Goal: Task Accomplishment & Management: Manage account settings

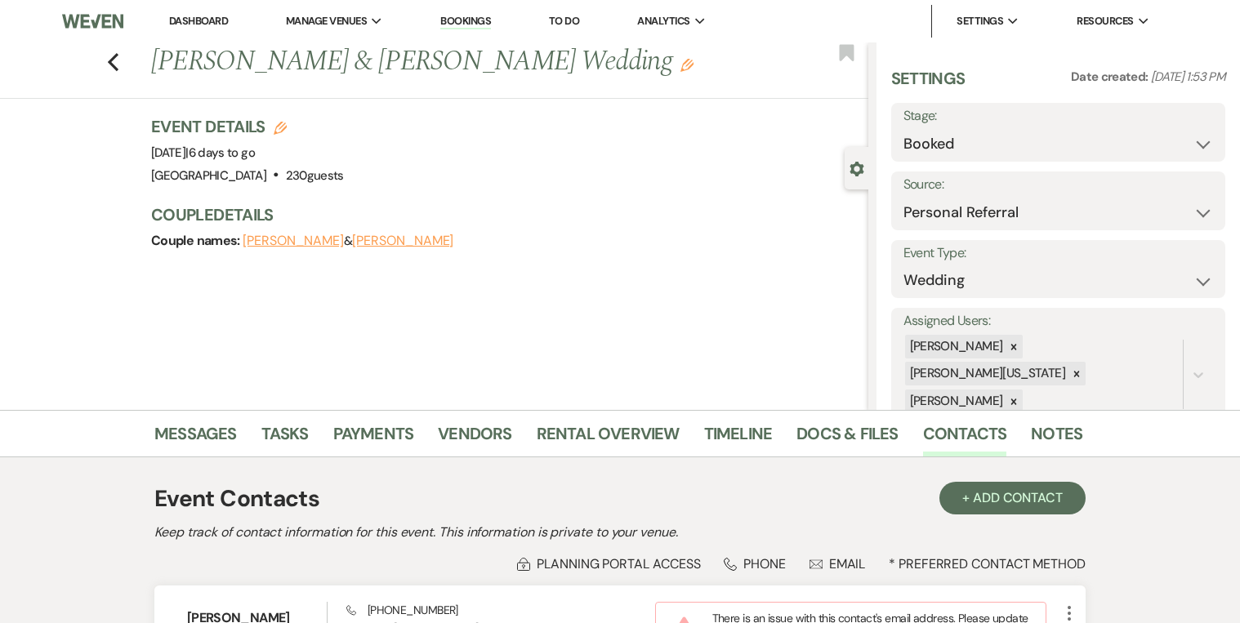
select select "12"
click at [462, 18] on link "Bookings" at bounding box center [465, 22] width 51 height 16
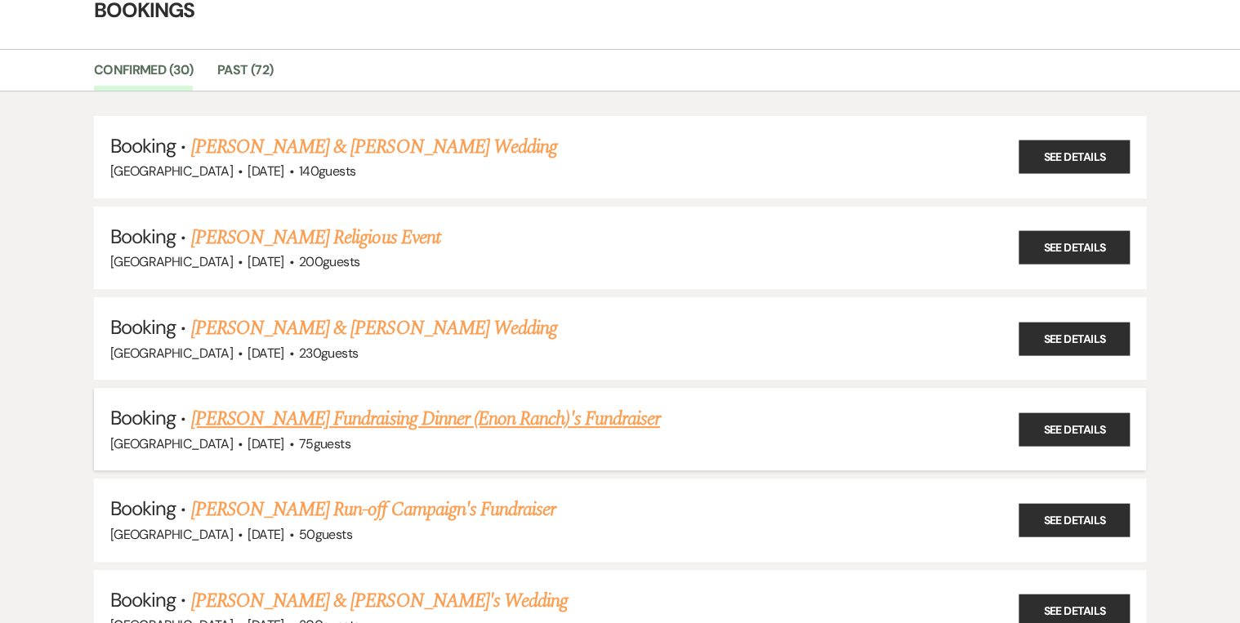
scroll to position [196, 0]
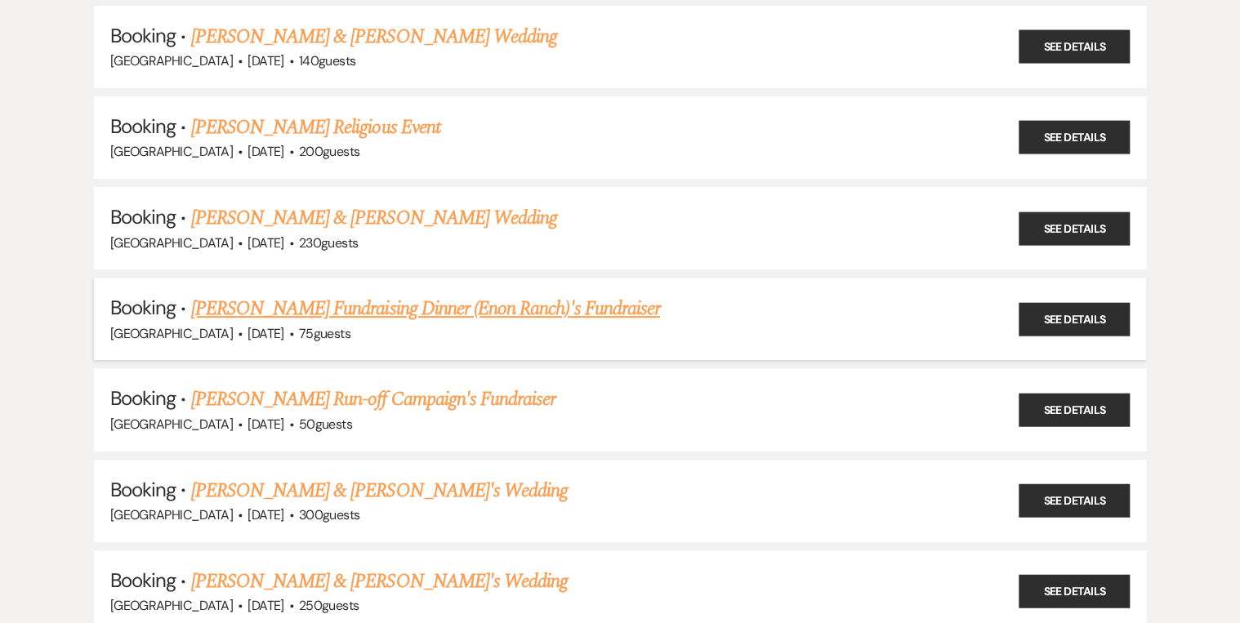
click at [295, 299] on link "[PERSON_NAME] Fundraising Dinner (Enon Ranch)'s Fundraiser" at bounding box center [425, 308] width 469 height 29
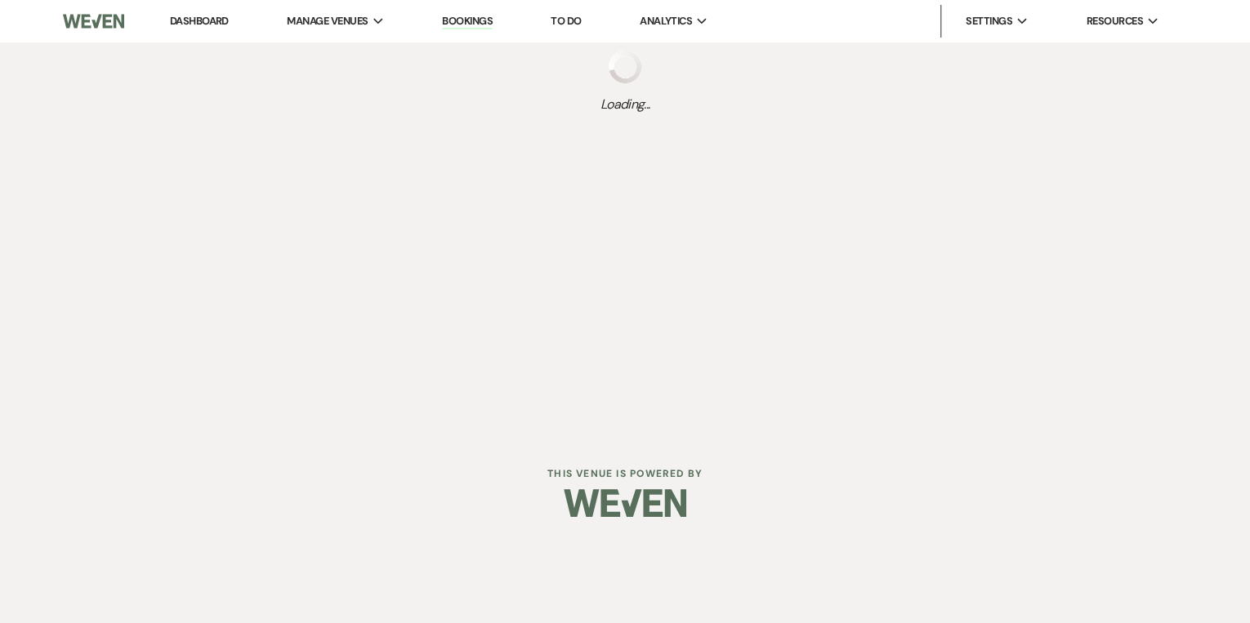
select select "20"
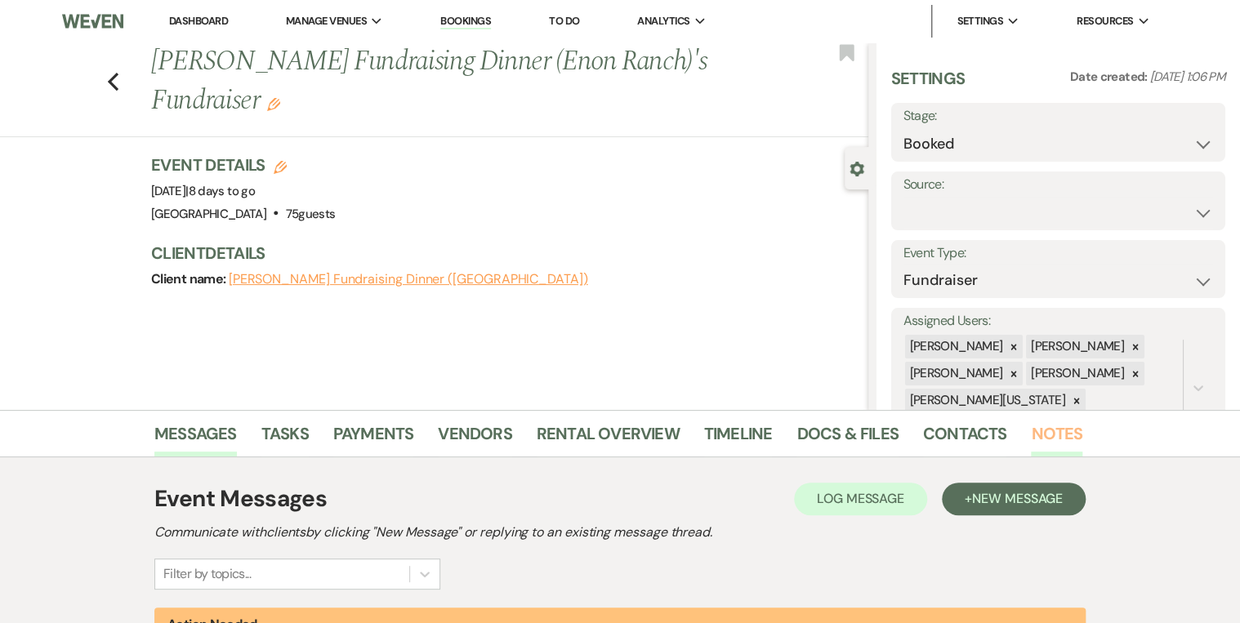
click at [1052, 435] on link "Notes" at bounding box center [1056, 439] width 51 height 36
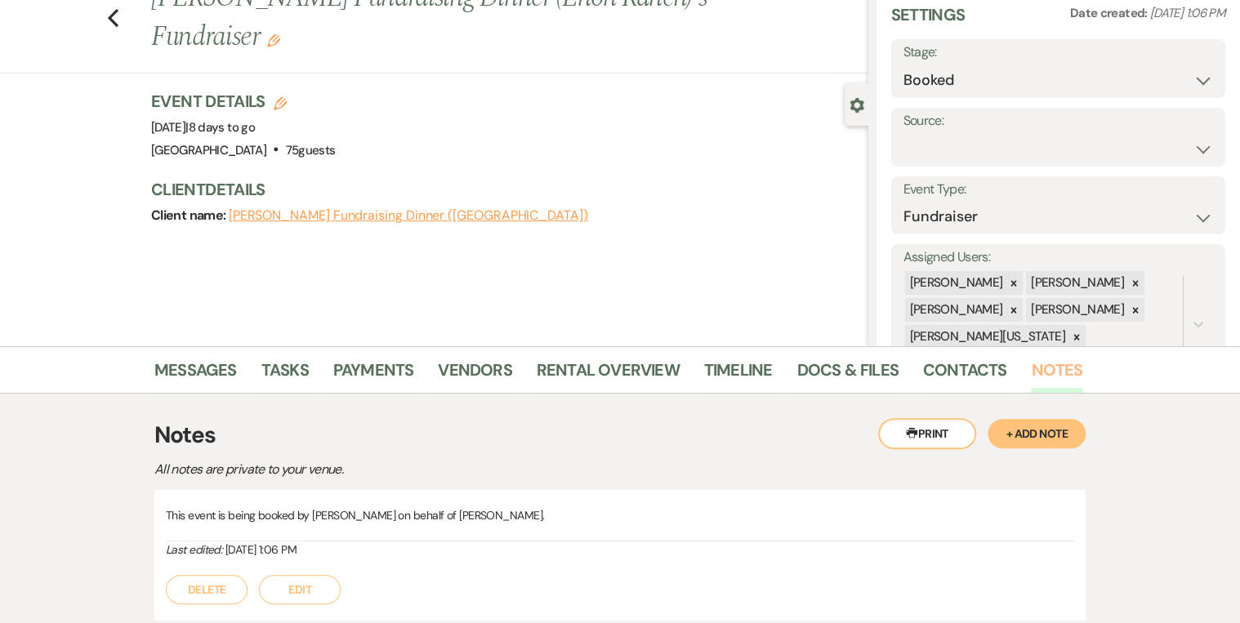
scroll to position [190, 0]
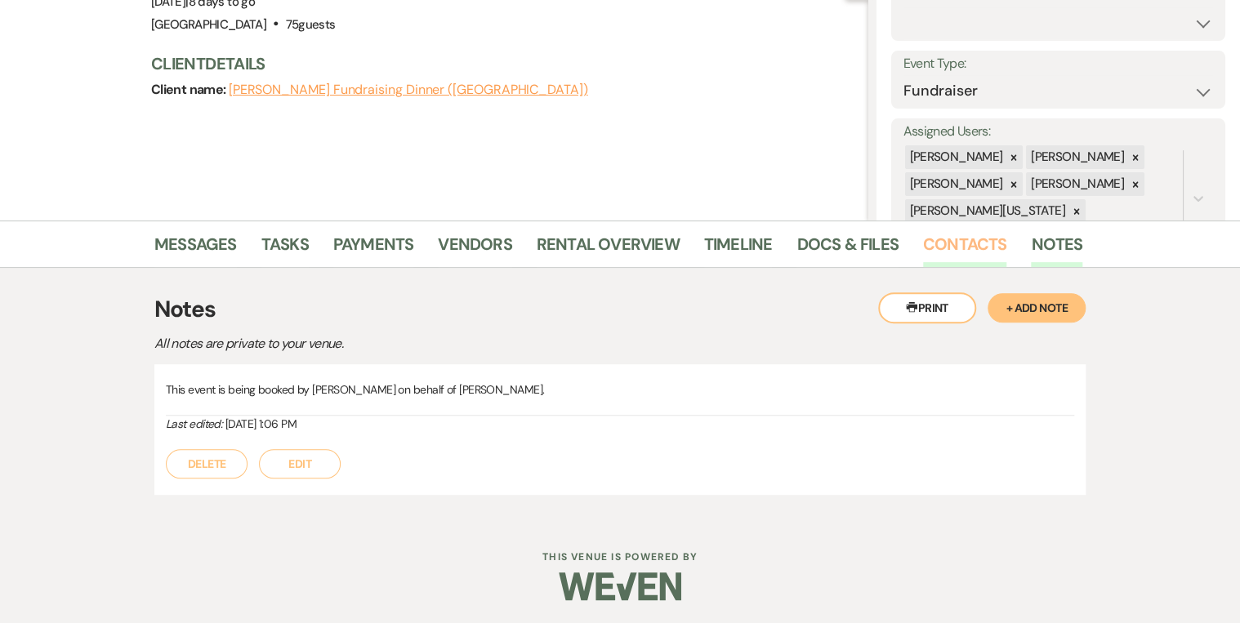
click at [925, 248] on link "Contacts" at bounding box center [965, 249] width 84 height 36
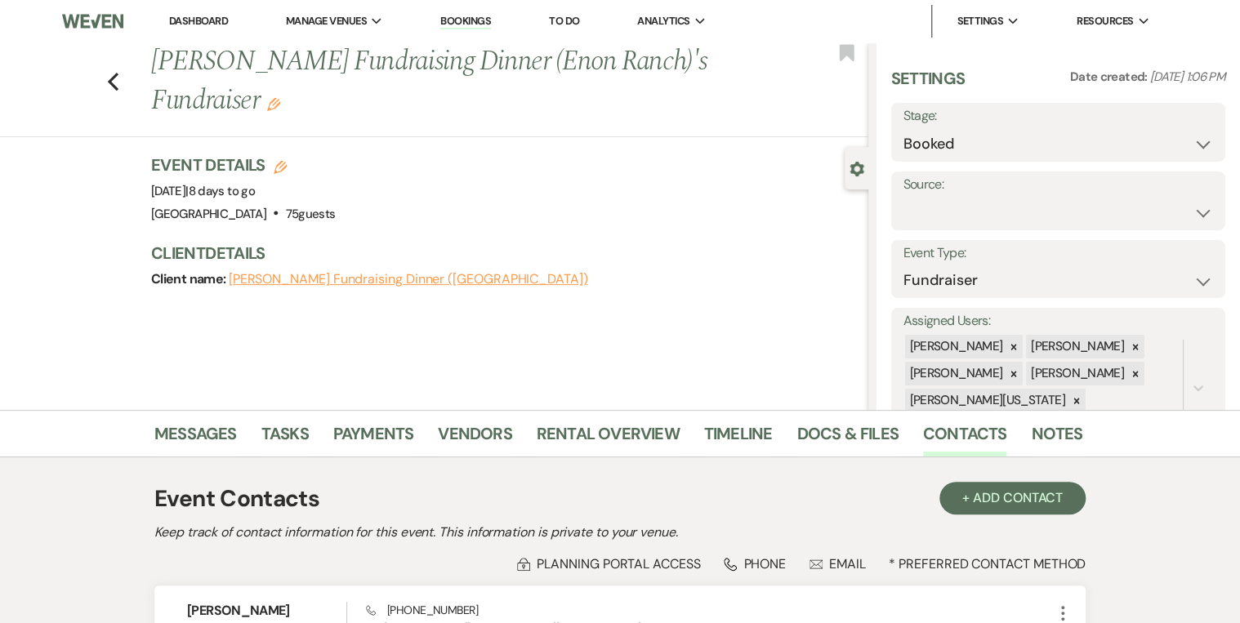
click at [486, 23] on link "Bookings" at bounding box center [465, 22] width 51 height 16
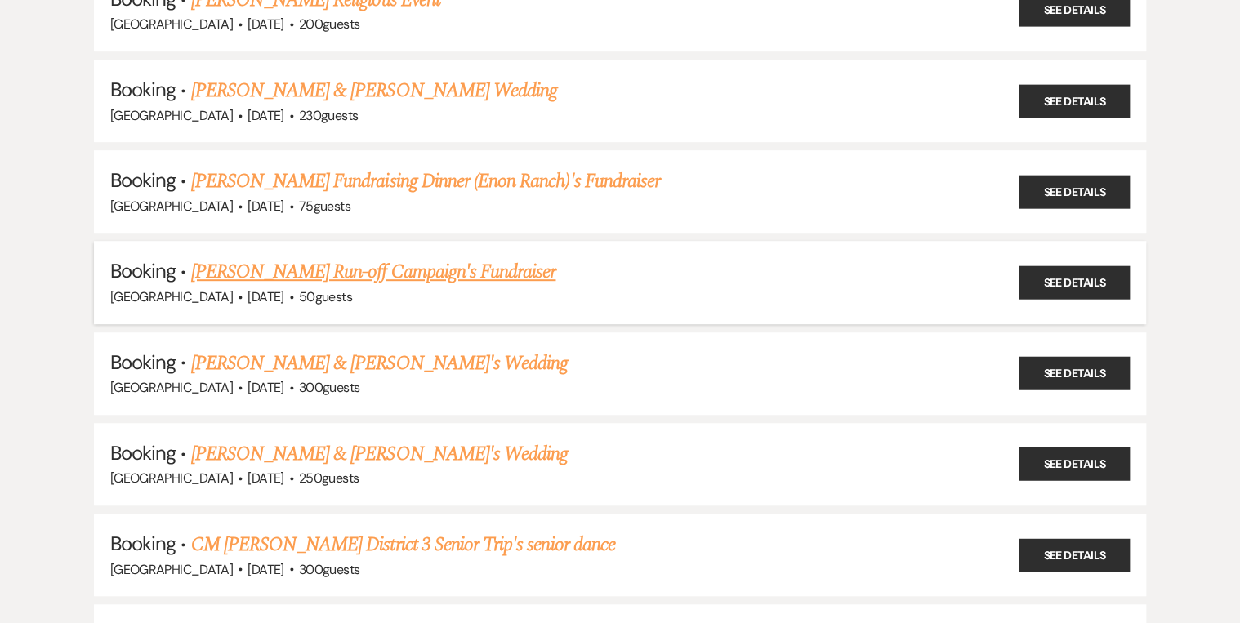
scroll to position [327, 0]
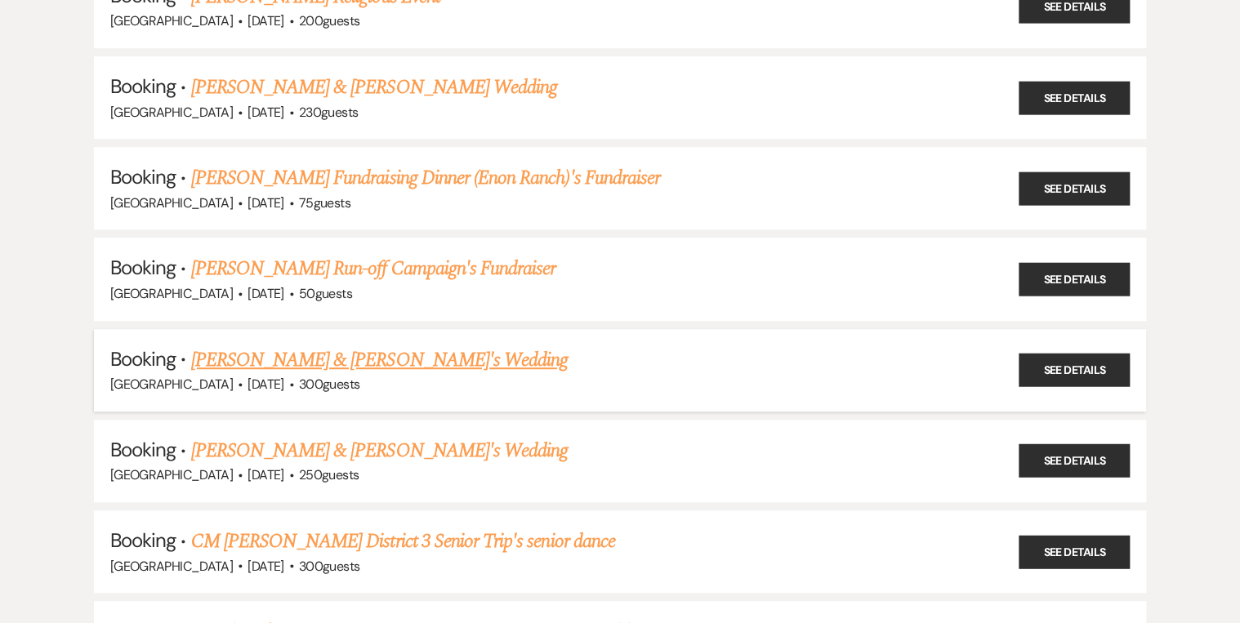
click at [348, 356] on link "[PERSON_NAME] & [PERSON_NAME]'s Wedding" at bounding box center [379, 360] width 377 height 29
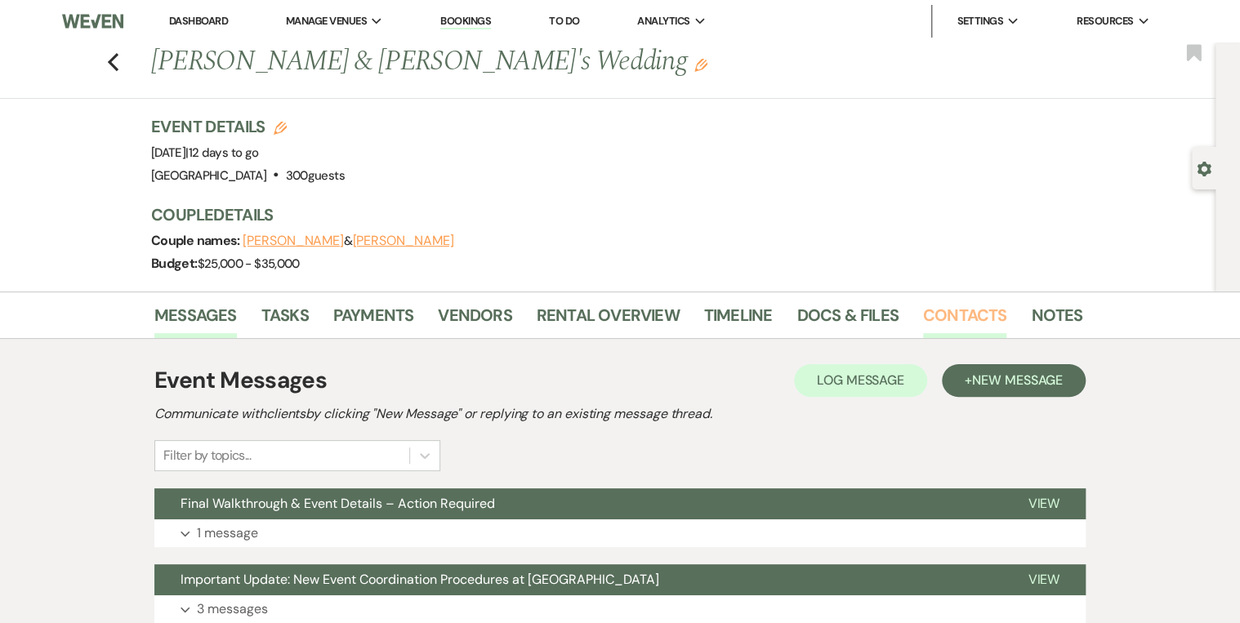
click at [990, 306] on link "Contacts" at bounding box center [965, 320] width 84 height 36
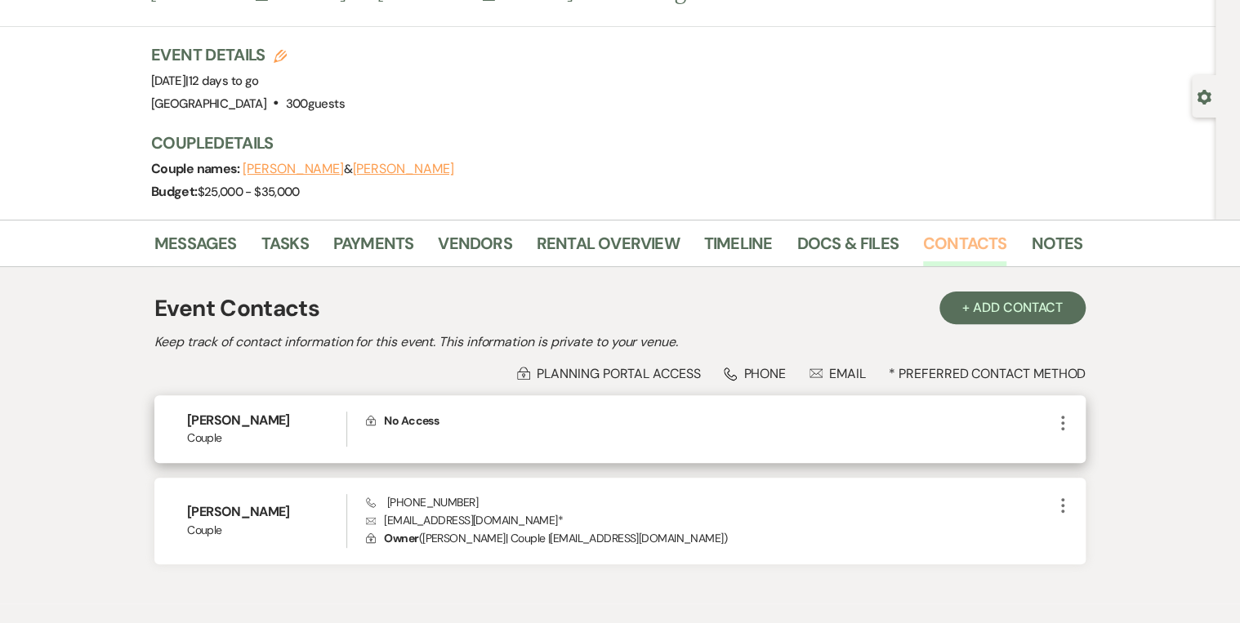
scroll to position [131, 0]
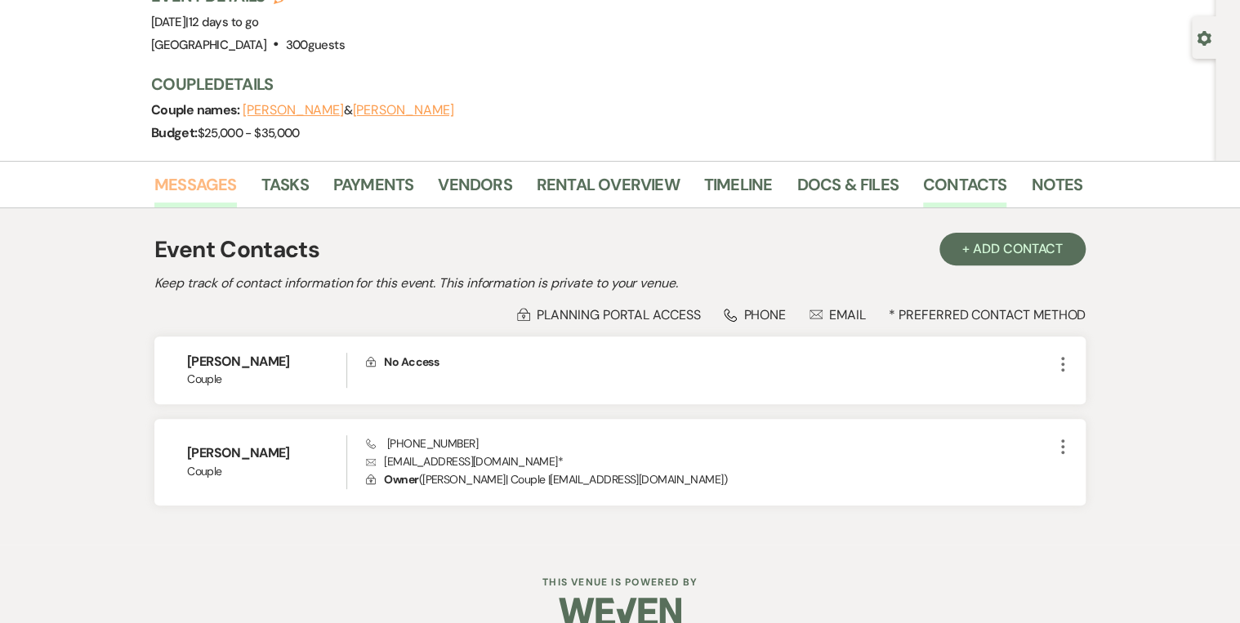
click at [209, 183] on link "Messages" at bounding box center [195, 190] width 83 height 36
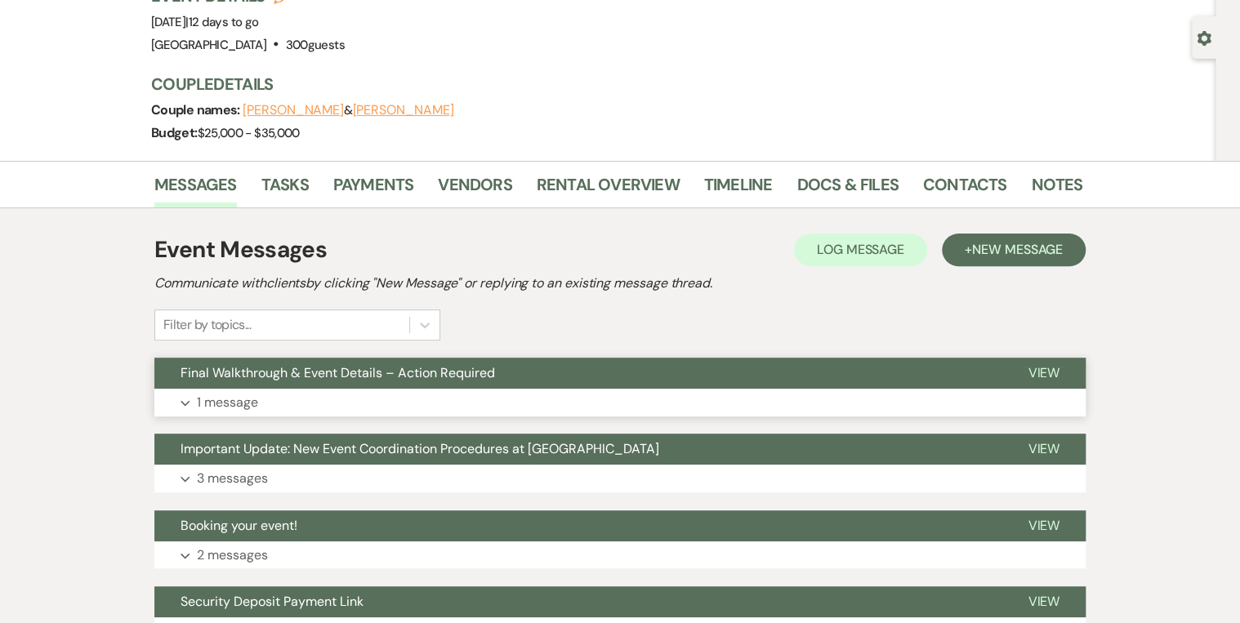
click at [275, 386] on button "Final Walkthrough & Event Details – Action Required" at bounding box center [577, 373] width 847 height 31
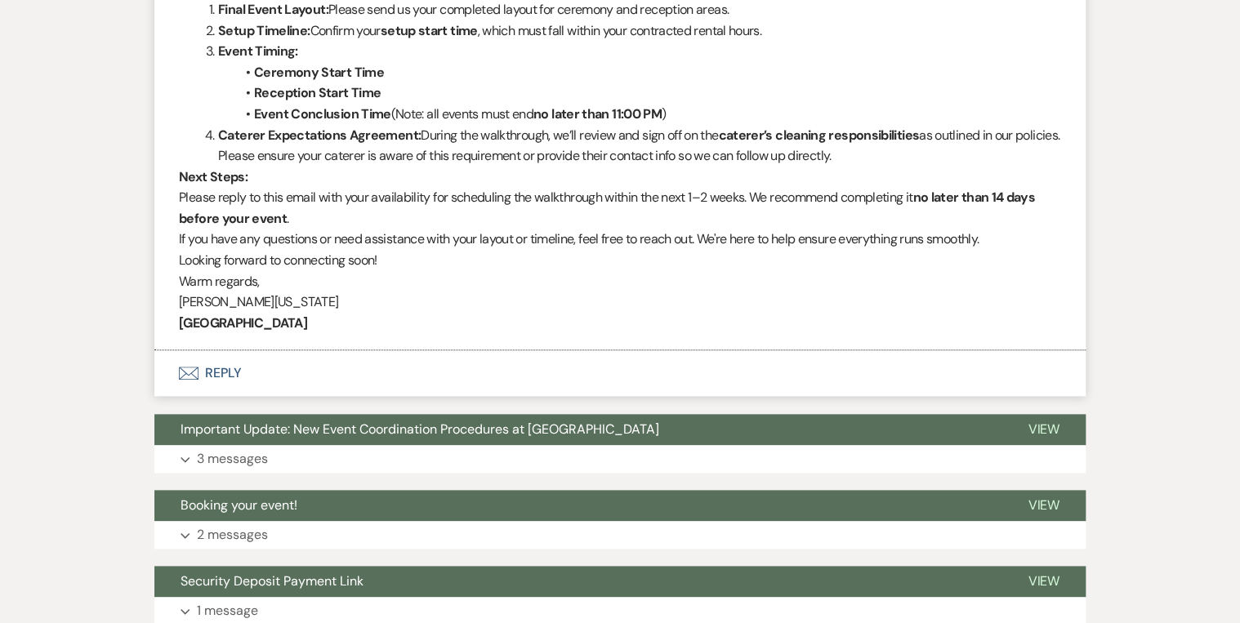
scroll to position [719, 0]
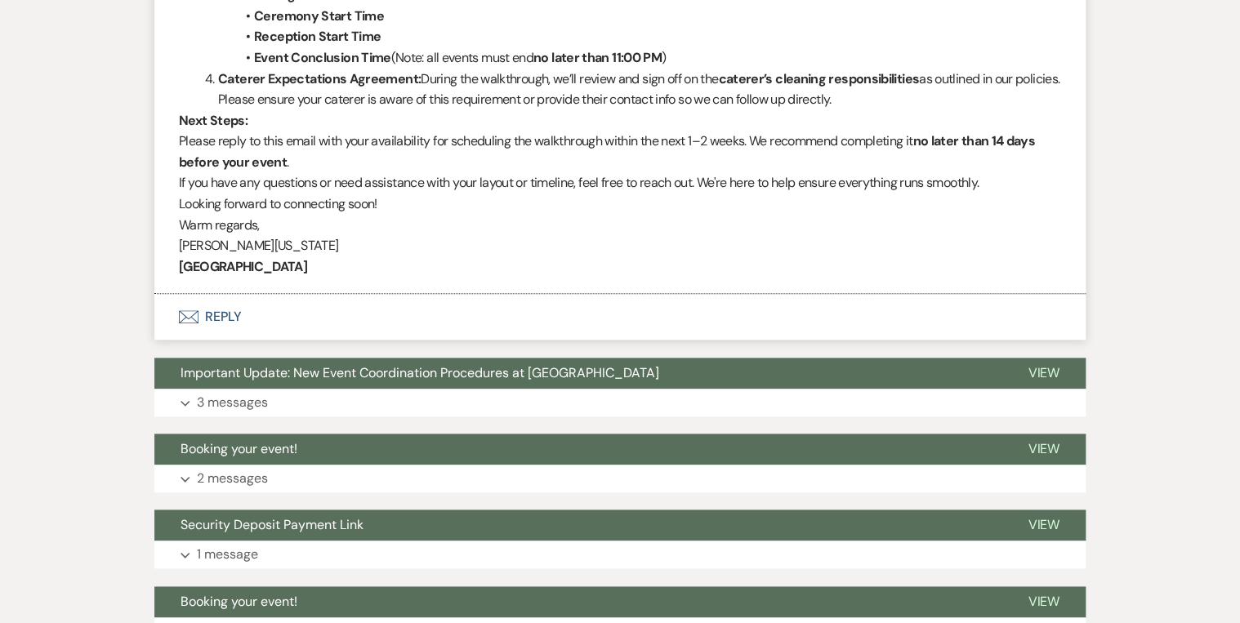
click at [275, 386] on button "Important Update: New Event Coordination Procedures at [GEOGRAPHIC_DATA]" at bounding box center [577, 373] width 847 height 31
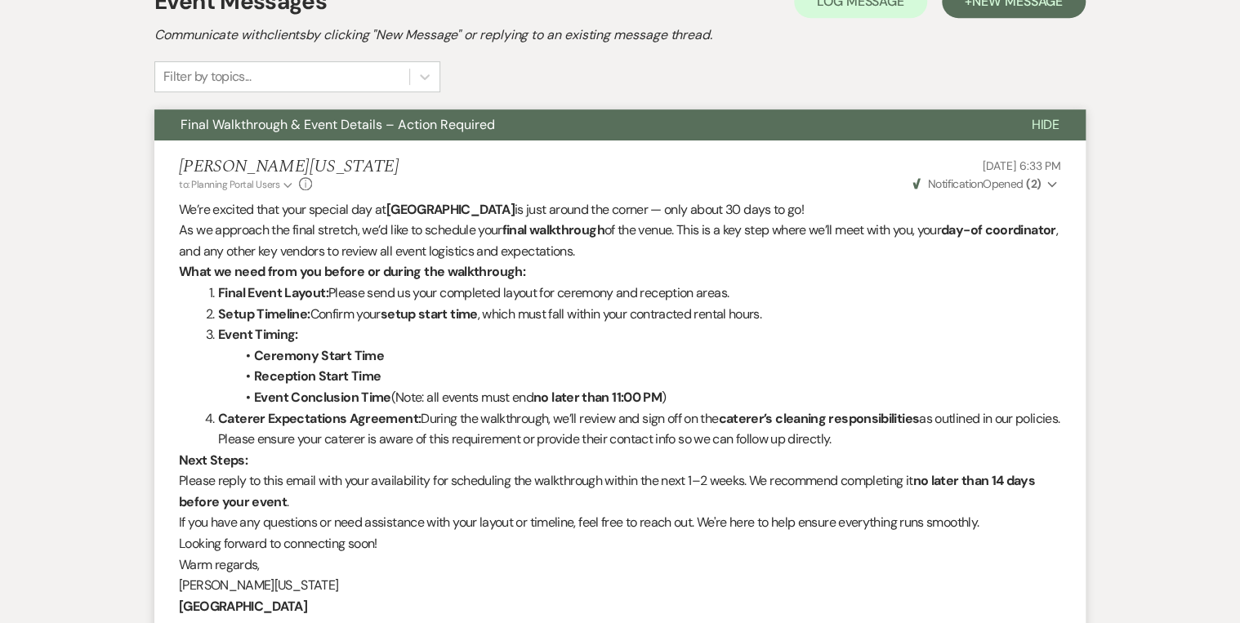
scroll to position [261, 0]
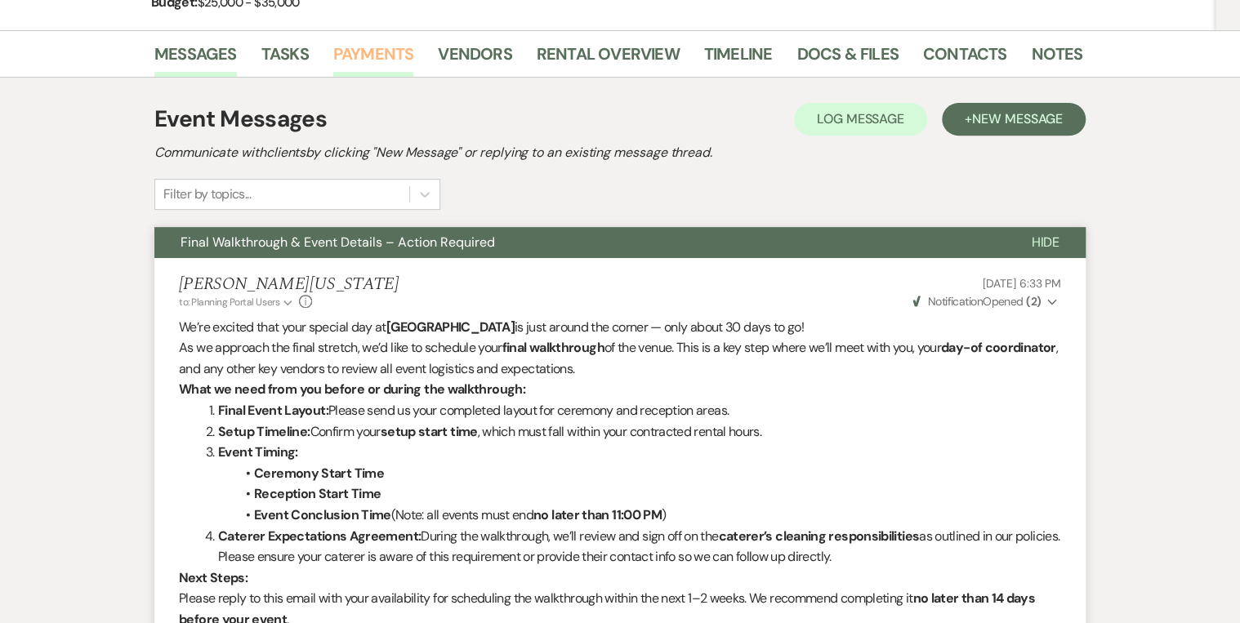
click at [356, 60] on link "Payments" at bounding box center [373, 59] width 81 height 36
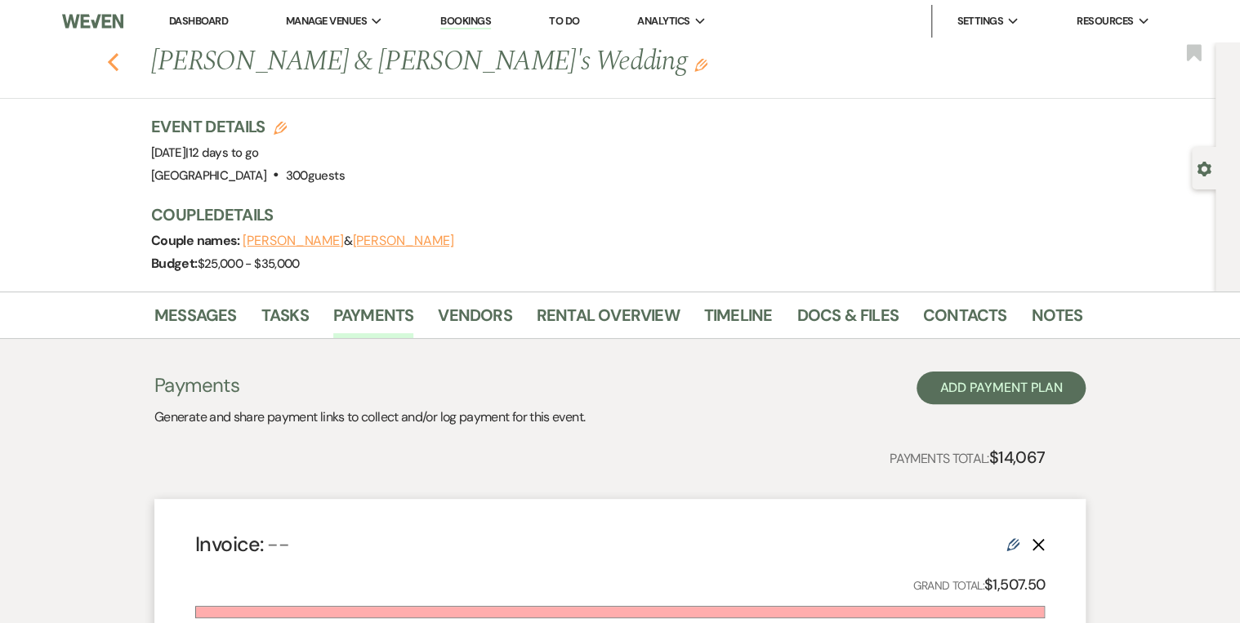
click at [114, 62] on use "button" at bounding box center [113, 62] width 11 height 18
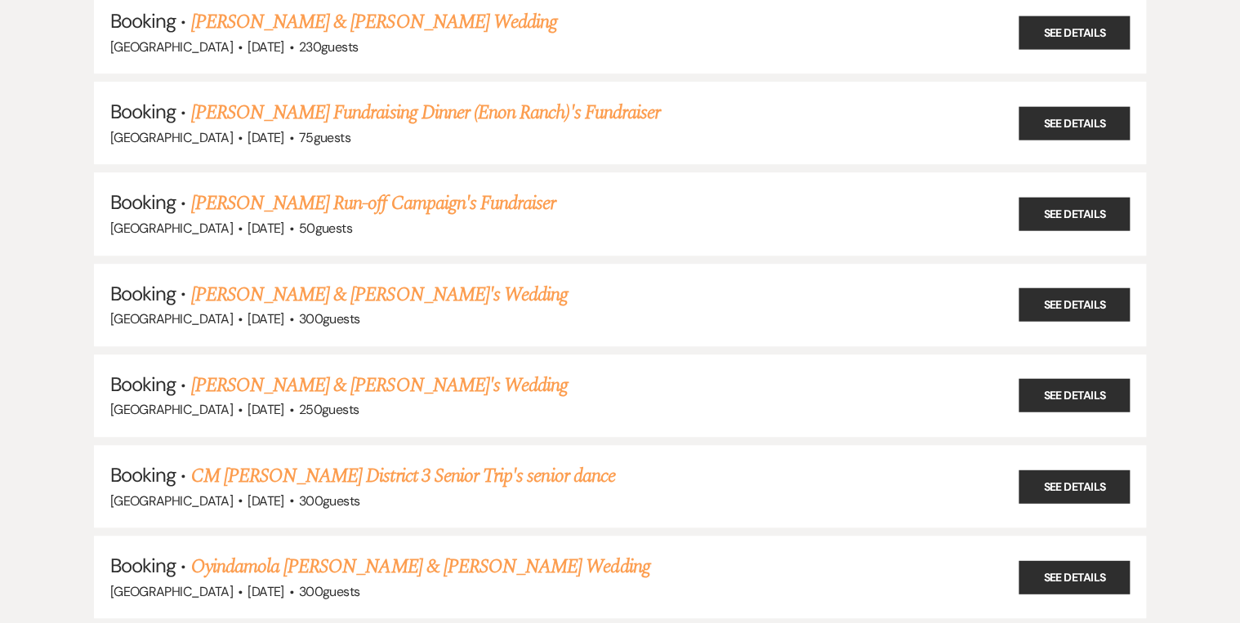
scroll to position [392, 0]
click at [333, 294] on link "[PERSON_NAME] & [PERSON_NAME]'s Wedding" at bounding box center [379, 294] width 377 height 29
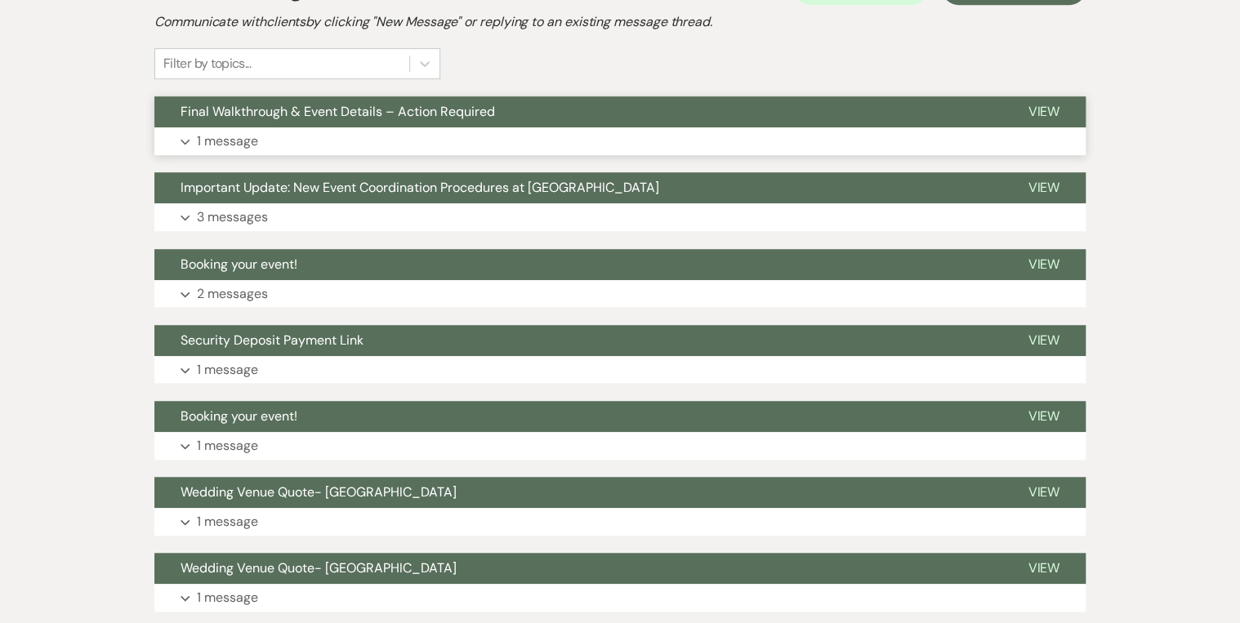
click at [497, 108] on button "Final Walkthrough & Event Details – Action Required" at bounding box center [577, 111] width 847 height 31
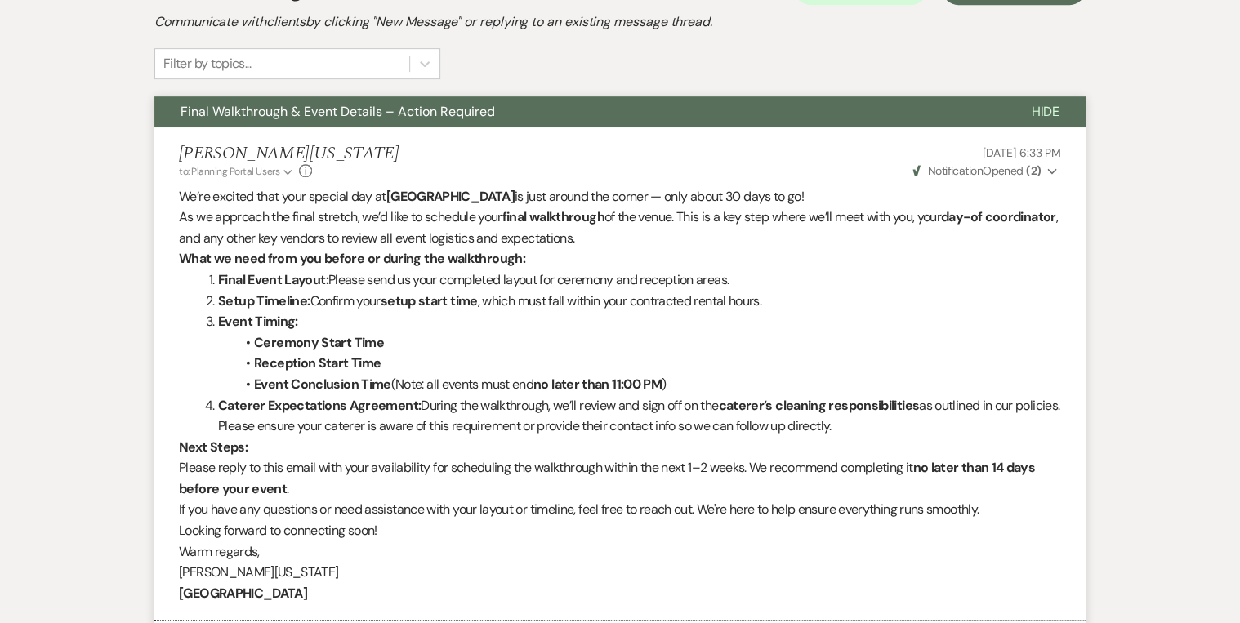
click at [497, 108] on button "Final Walkthrough & Event Details – Action Required" at bounding box center [579, 111] width 851 height 31
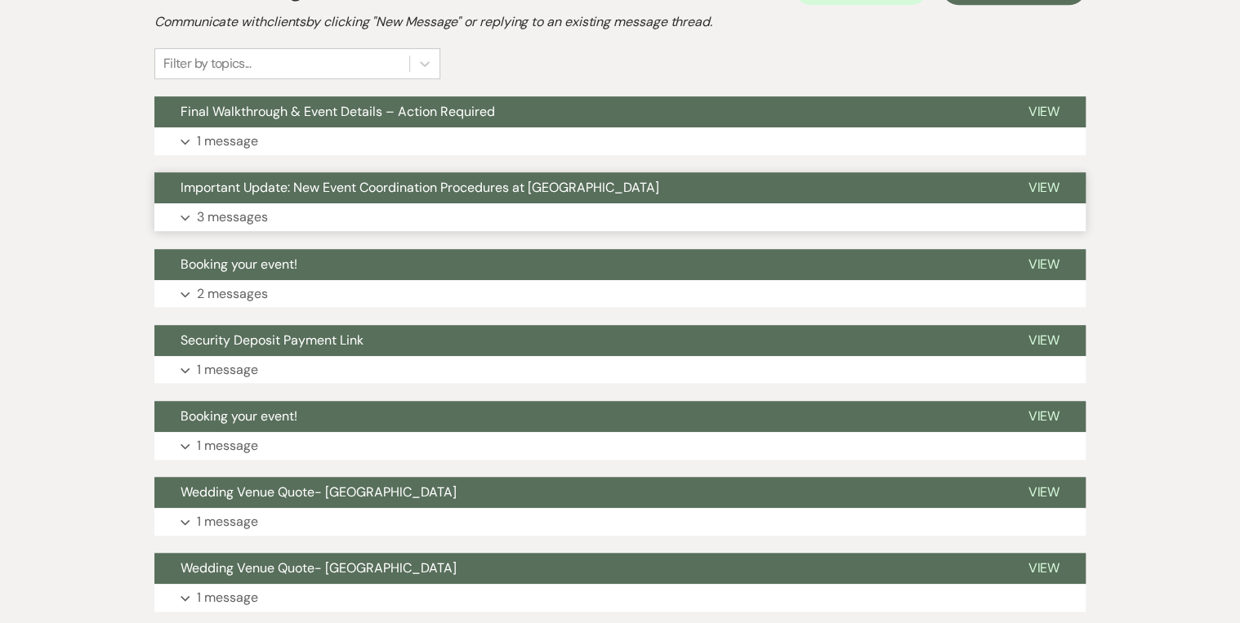
click at [471, 173] on button "Important Update: New Event Coordination Procedures at [GEOGRAPHIC_DATA]" at bounding box center [577, 187] width 847 height 31
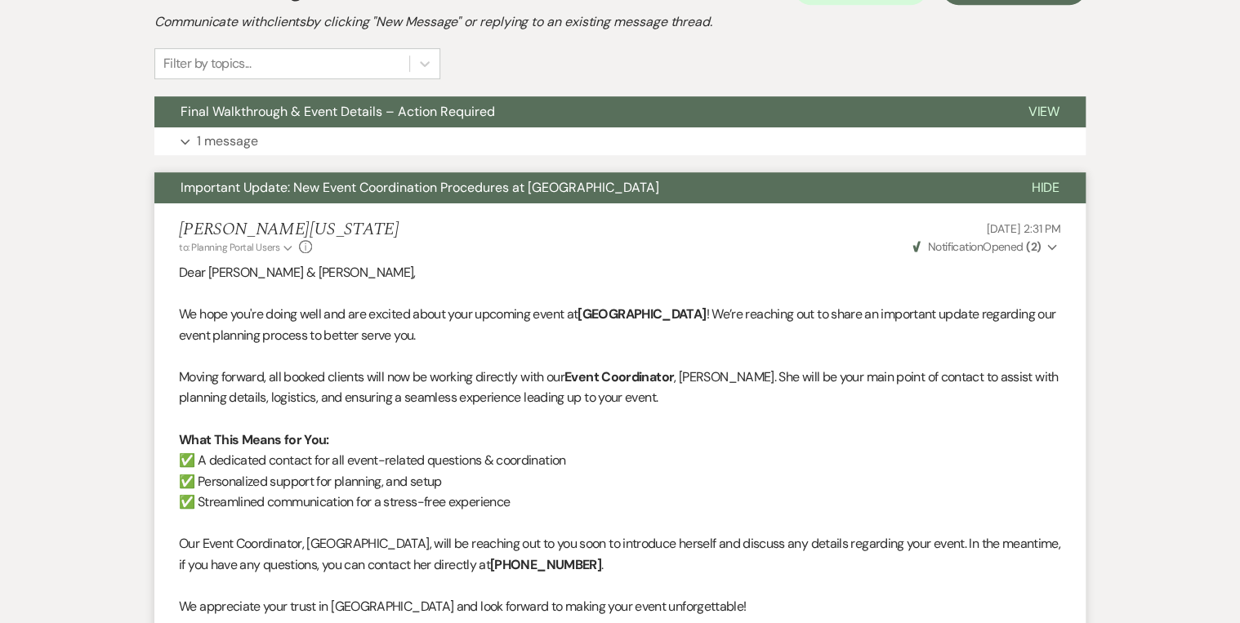
click at [471, 173] on button "Important Update: New Event Coordination Procedures at [GEOGRAPHIC_DATA]" at bounding box center [579, 187] width 851 height 31
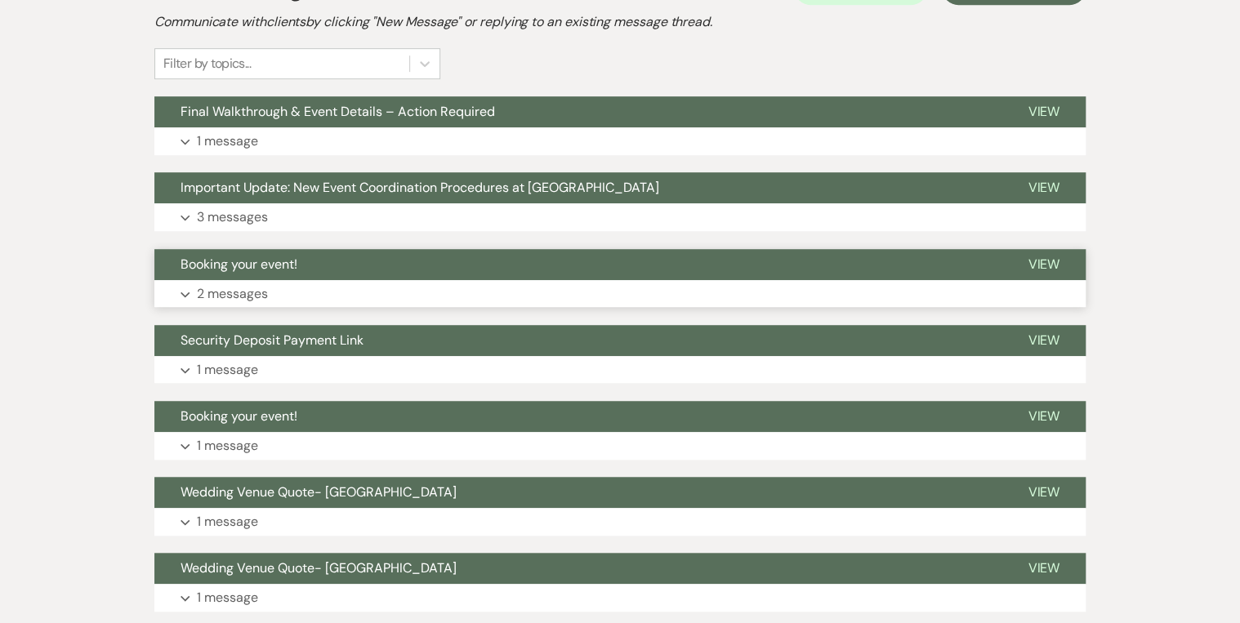
click at [460, 270] on button "Booking your event!" at bounding box center [577, 264] width 847 height 31
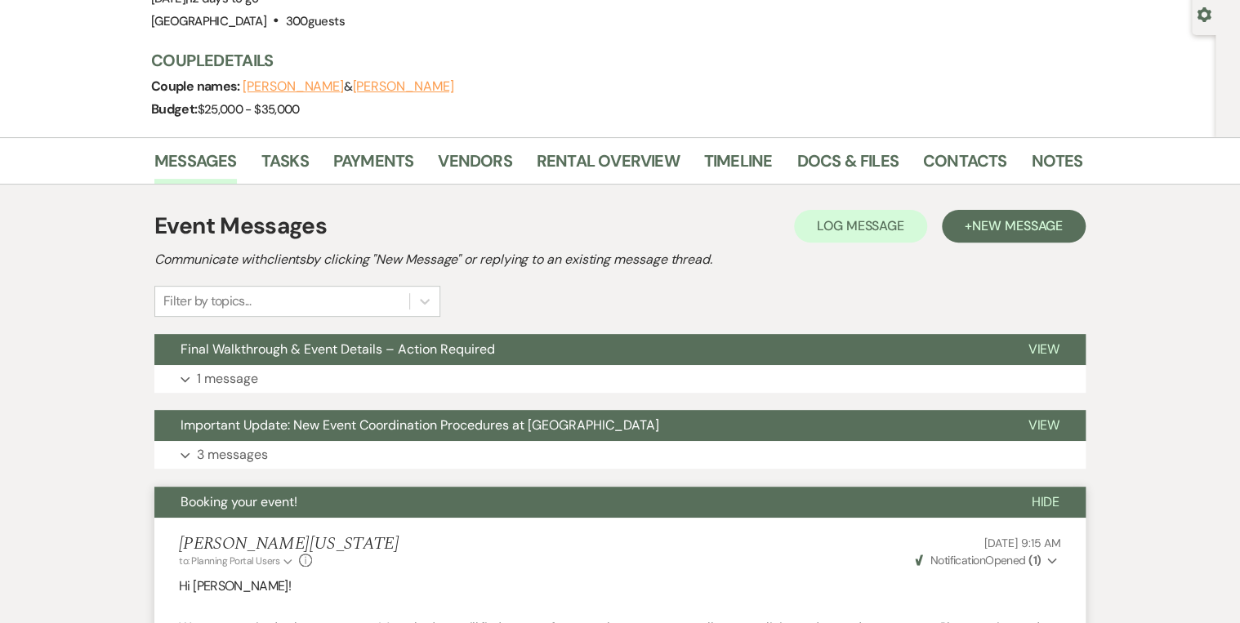
scroll to position [327, 0]
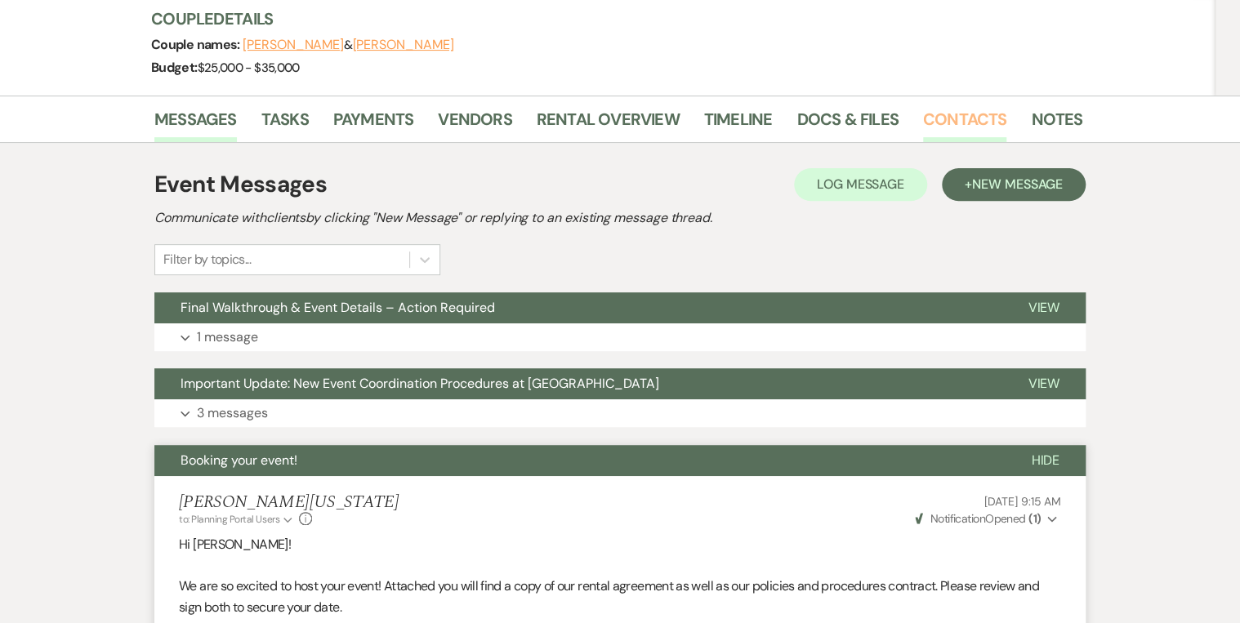
click at [974, 123] on link "Contacts" at bounding box center [965, 124] width 84 height 36
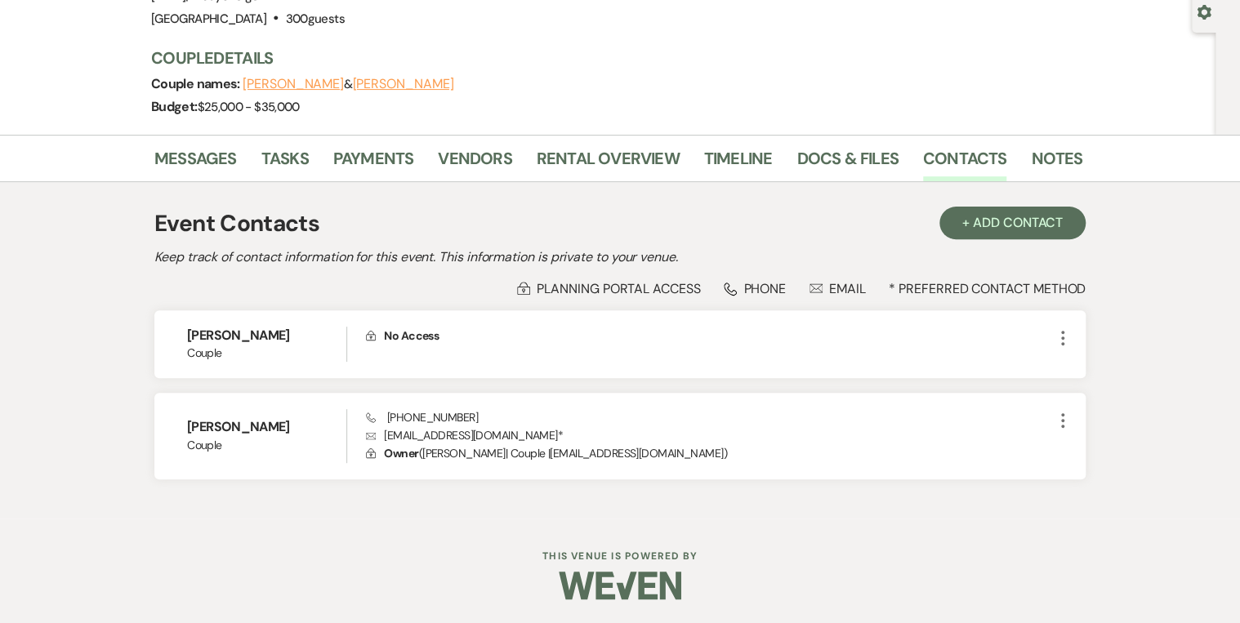
click at [217, 144] on li "Messages" at bounding box center [207, 161] width 107 height 39
click at [217, 150] on link "Messages" at bounding box center [195, 163] width 83 height 36
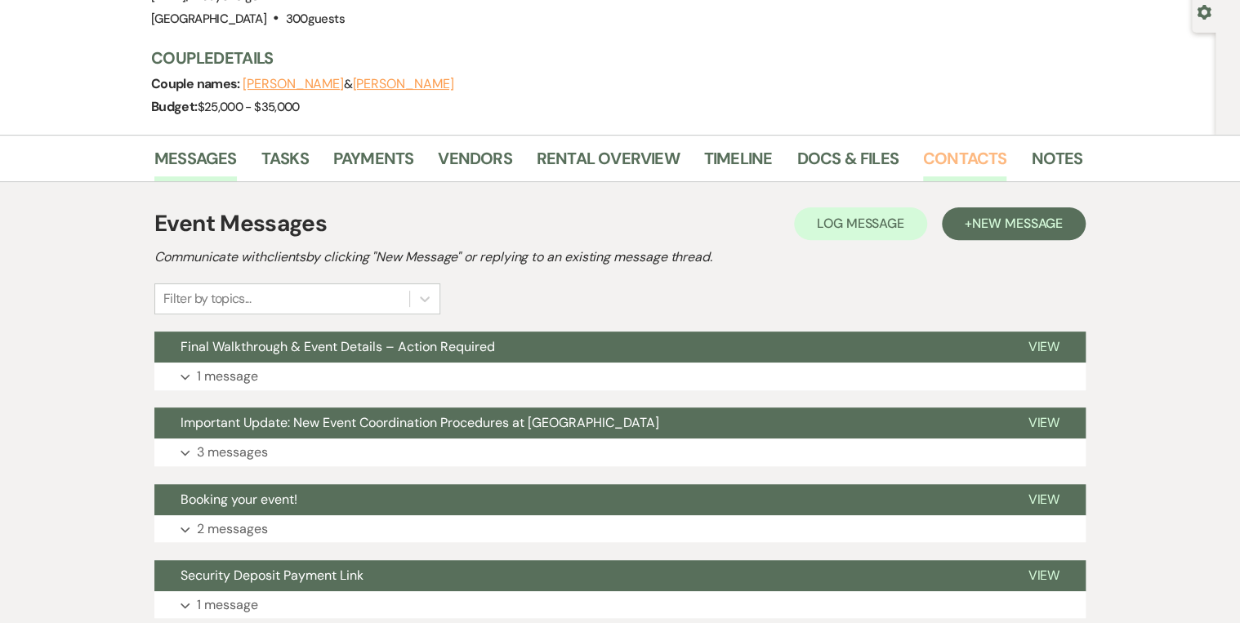
click at [955, 163] on link "Contacts" at bounding box center [965, 163] width 84 height 36
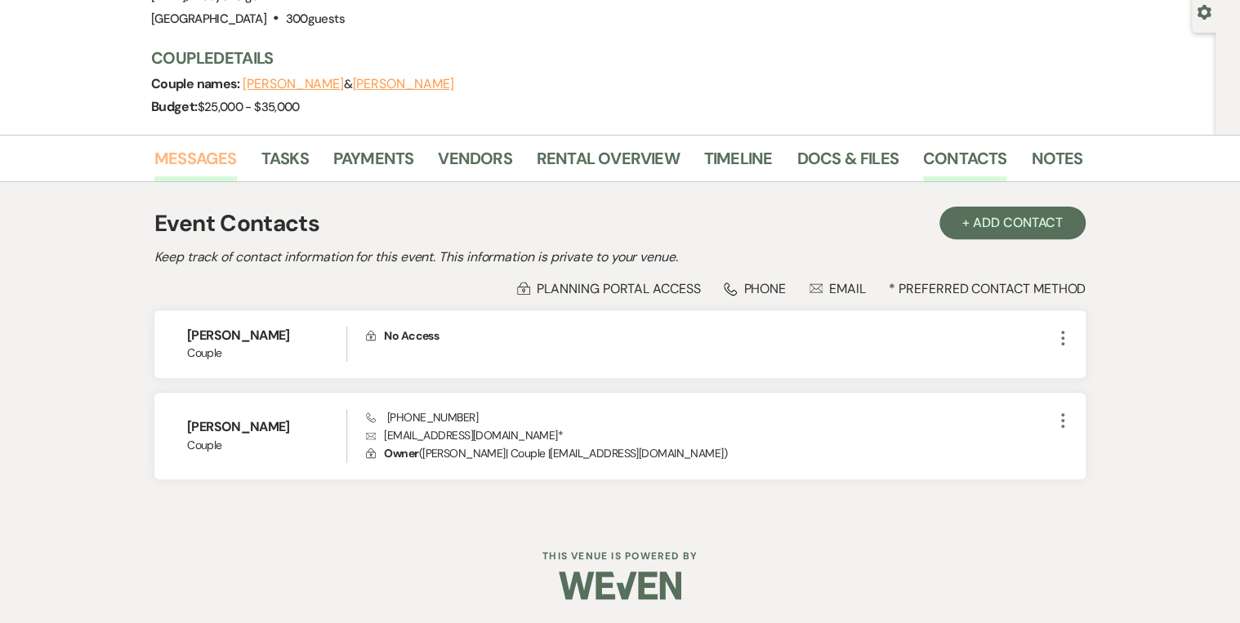
click at [188, 159] on link "Messages" at bounding box center [195, 163] width 83 height 36
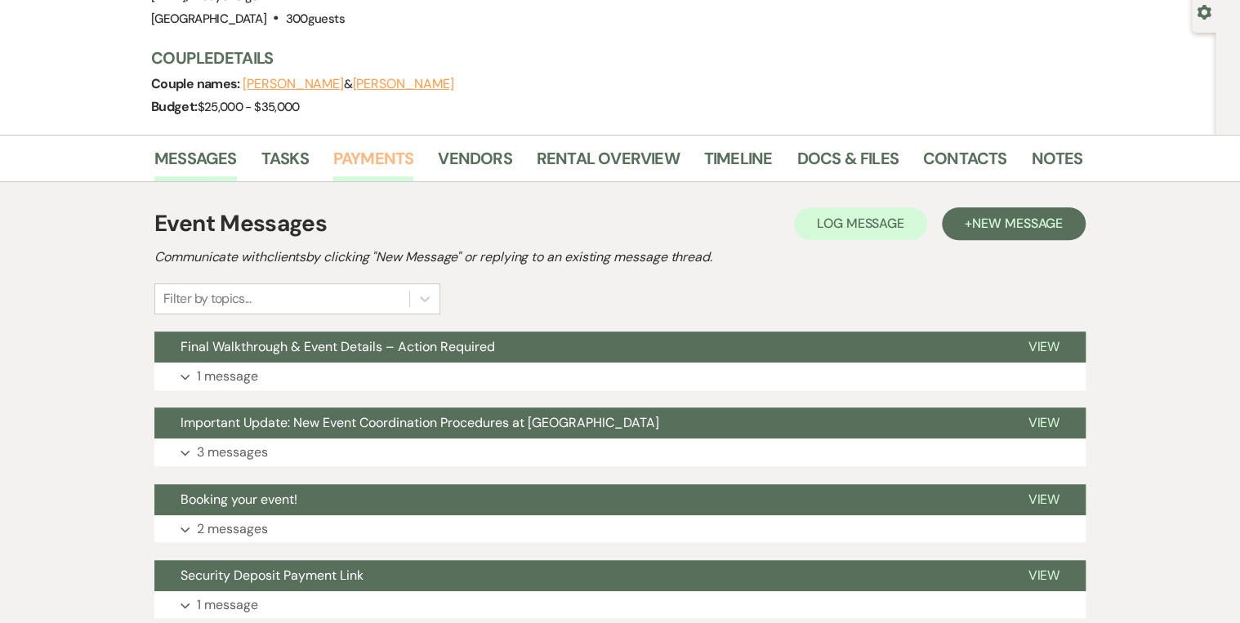
click at [378, 150] on link "Payments" at bounding box center [373, 163] width 81 height 36
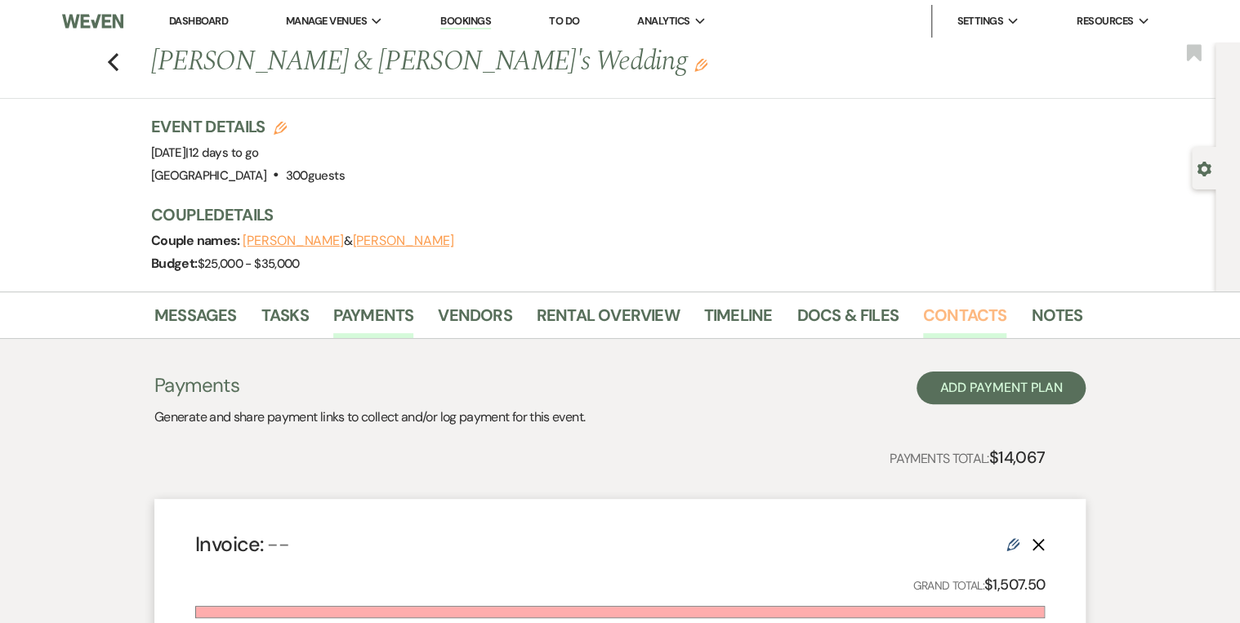
click at [954, 321] on link "Contacts" at bounding box center [965, 320] width 84 height 36
